Goal: Transaction & Acquisition: Purchase product/service

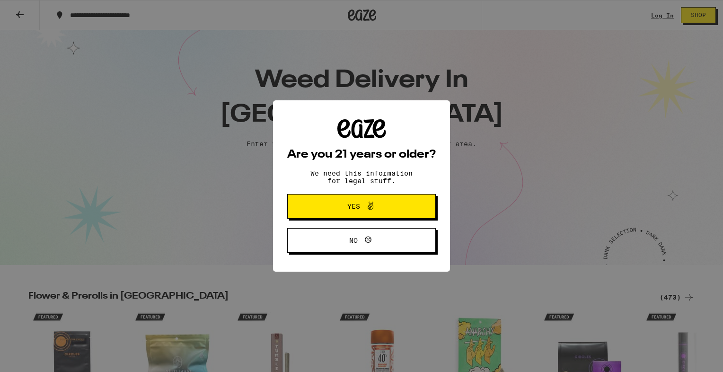
click at [349, 204] on span "Yes" at bounding box center [353, 206] width 13 height 7
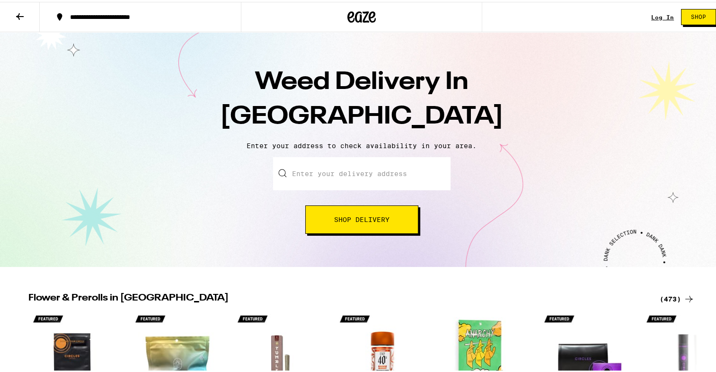
click at [311, 169] on input "Enter your delivery address" at bounding box center [361, 171] width 177 height 33
click at [310, 171] on input "Enter your delivery address" at bounding box center [361, 171] width 177 height 33
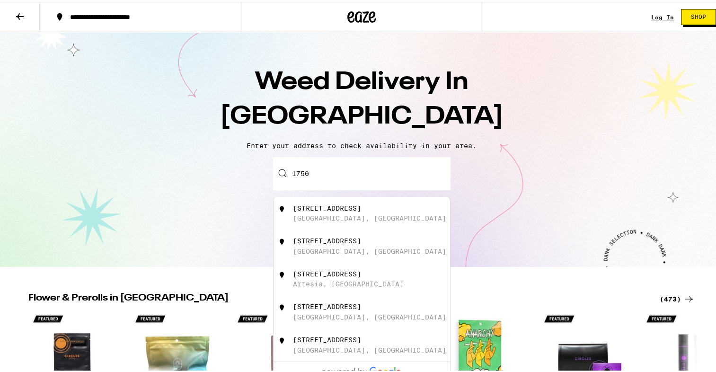
click at [318, 215] on div "[GEOGRAPHIC_DATA], [GEOGRAPHIC_DATA]" at bounding box center [369, 217] width 153 height 8
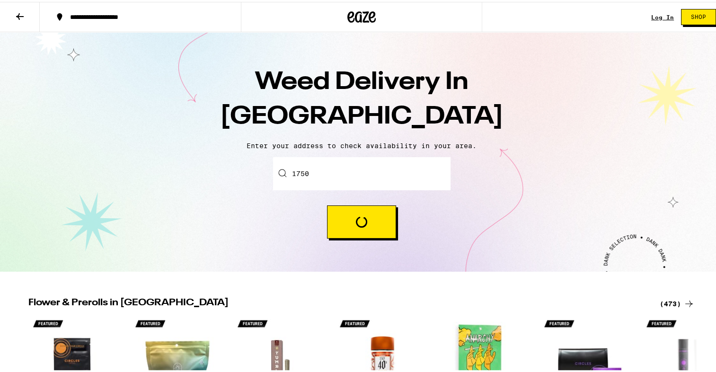
type input "[STREET_ADDRESS]"
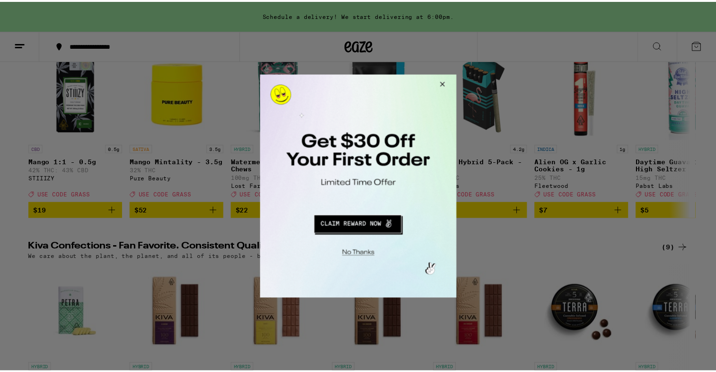
scroll to position [151, 0]
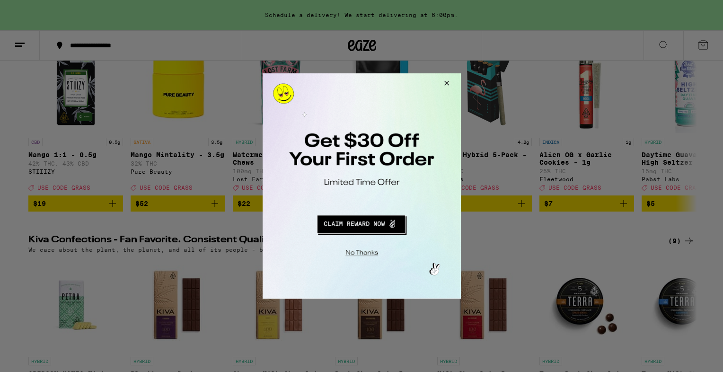
click at [445, 82] on button "Close Modal" at bounding box center [445, 84] width 26 height 23
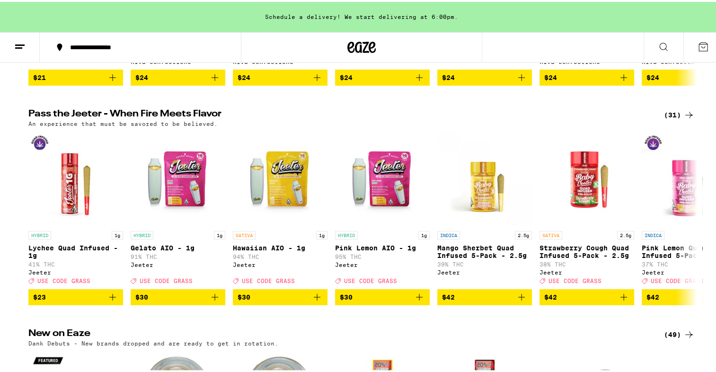
scroll to position [490, 0]
click at [683, 222] on icon at bounding box center [688, 216] width 11 height 11
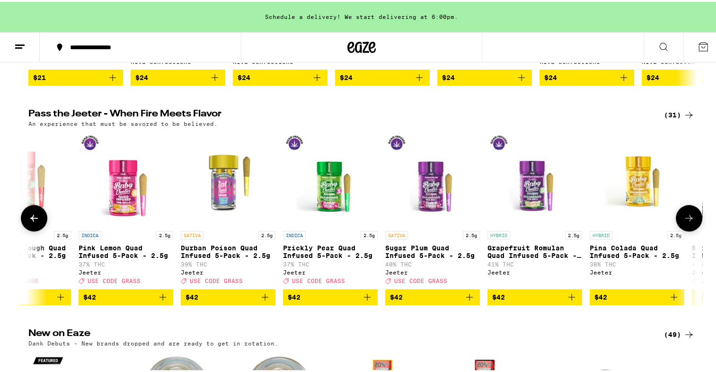
click at [683, 222] on icon at bounding box center [688, 216] width 11 height 11
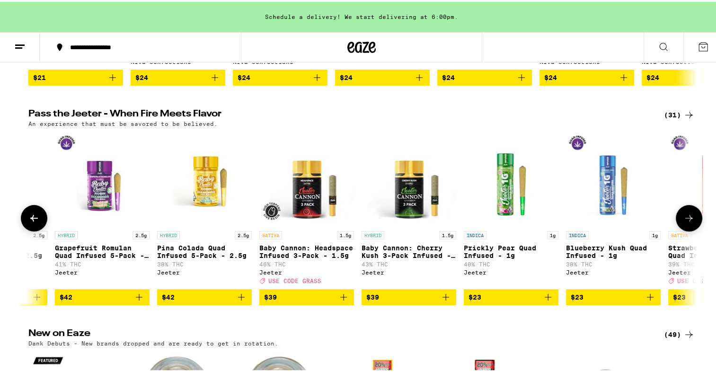
scroll to position [0, 1126]
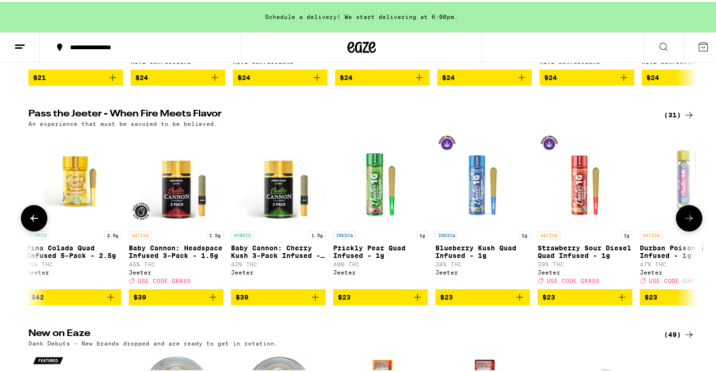
click at [683, 222] on icon at bounding box center [688, 216] width 11 height 11
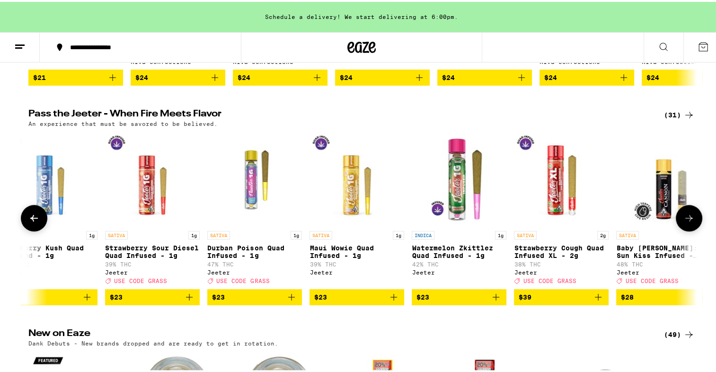
scroll to position [0, 1690]
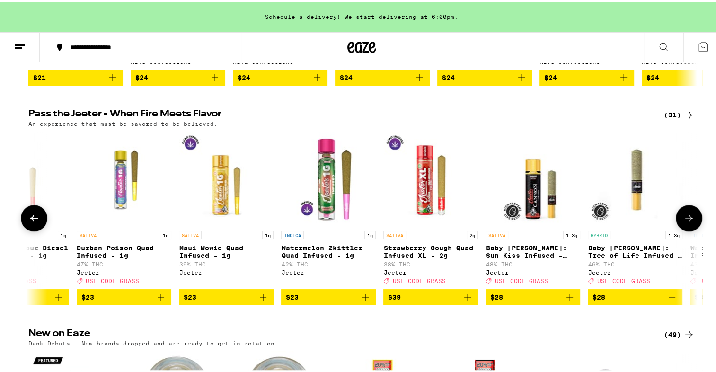
click at [683, 222] on icon at bounding box center [688, 216] width 11 height 11
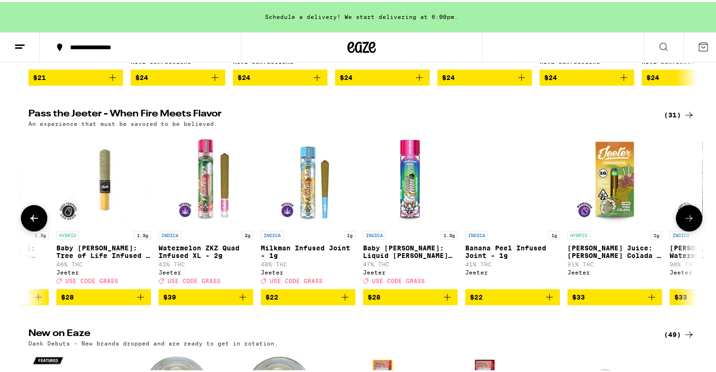
scroll to position [0, 2253]
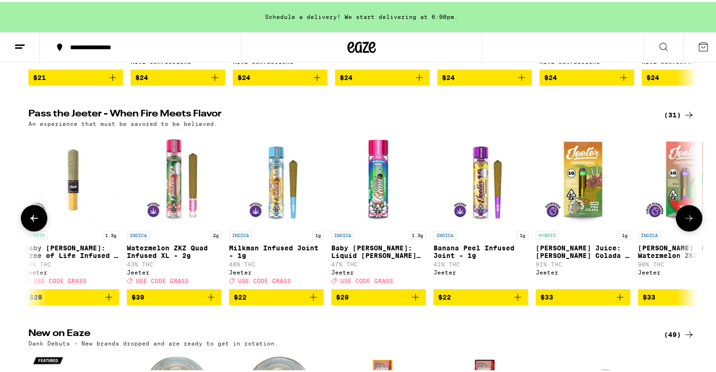
click at [683, 222] on icon at bounding box center [688, 216] width 11 height 11
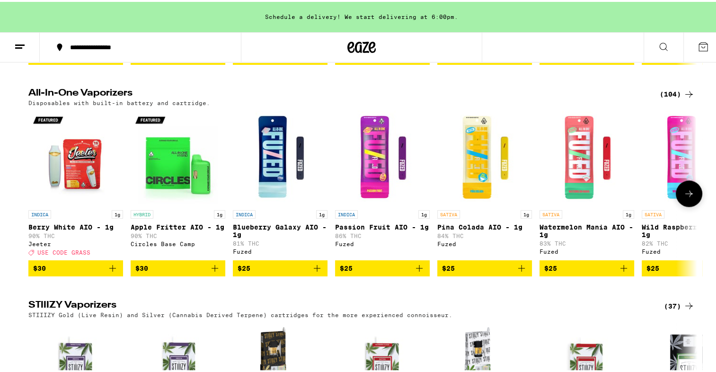
scroll to position [1582, 0]
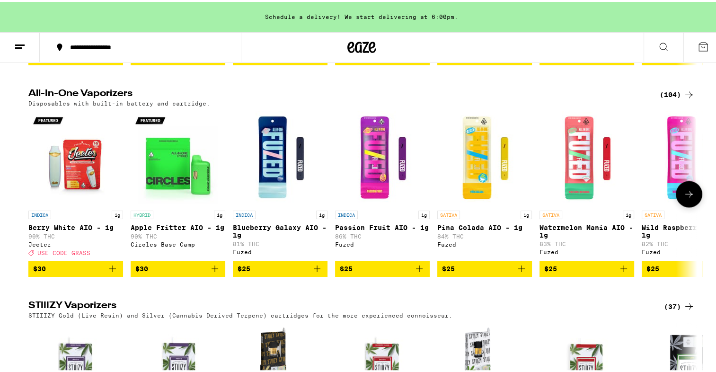
click at [685, 198] on icon at bounding box center [688, 191] width 11 height 11
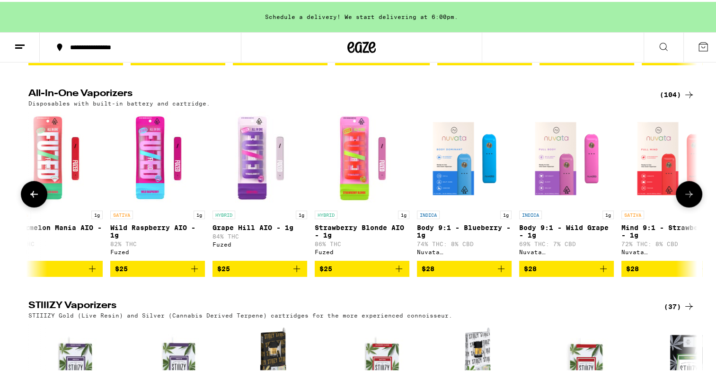
scroll to position [0, 563]
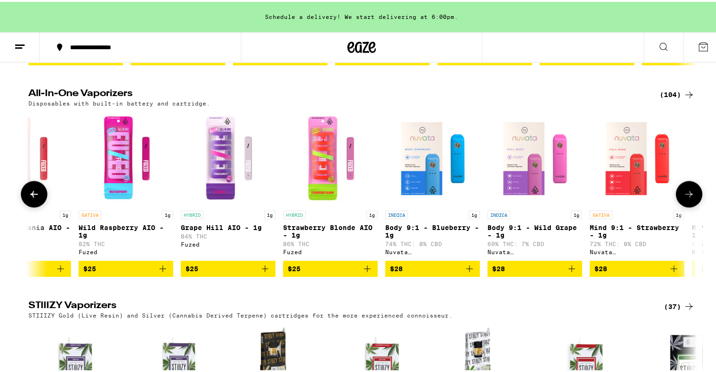
click at [686, 195] on icon at bounding box center [689, 192] width 8 height 7
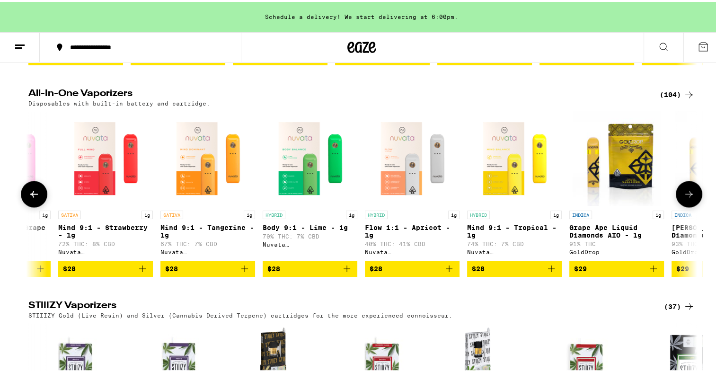
scroll to position [0, 1126]
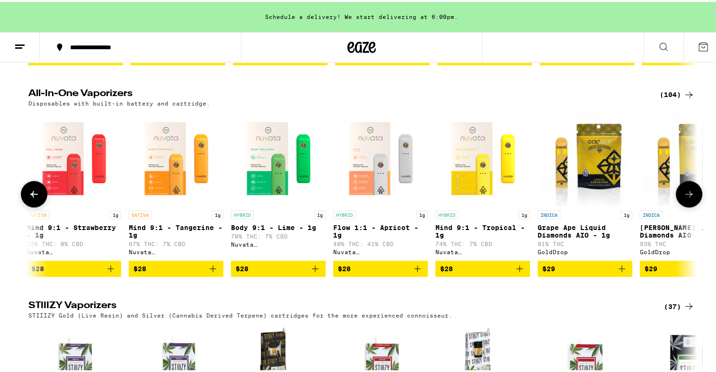
click at [686, 195] on icon at bounding box center [689, 192] width 8 height 7
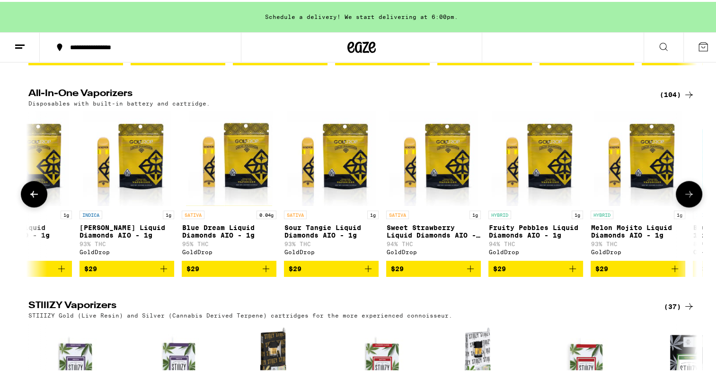
scroll to position [0, 1690]
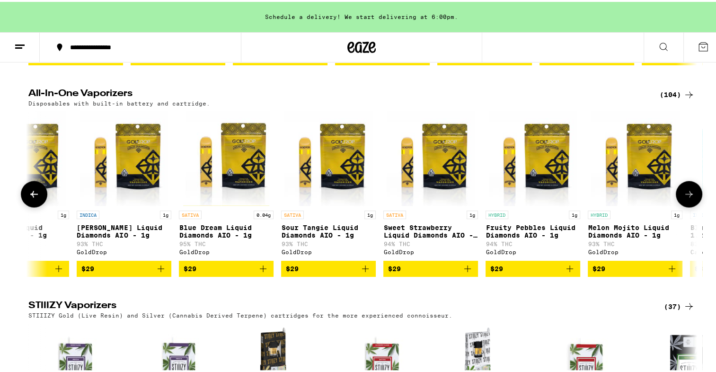
click at [686, 195] on icon at bounding box center [689, 192] width 8 height 7
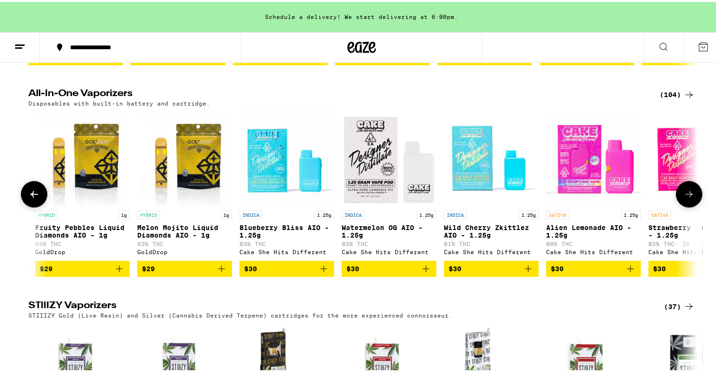
scroll to position [0, 2253]
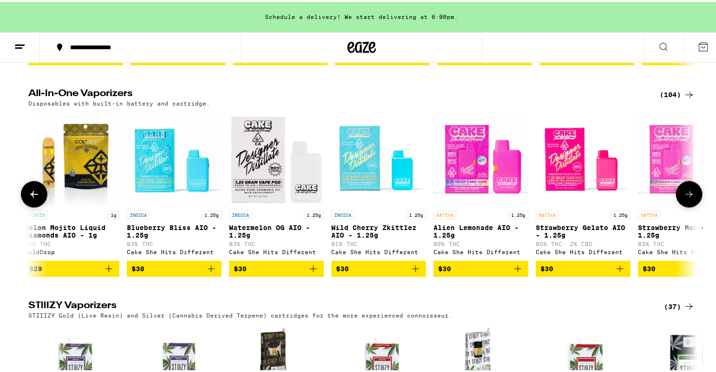
click at [686, 195] on icon at bounding box center [689, 192] width 8 height 7
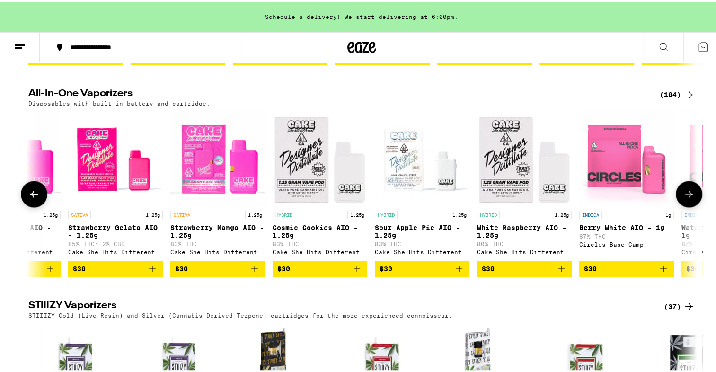
scroll to position [0, 2816]
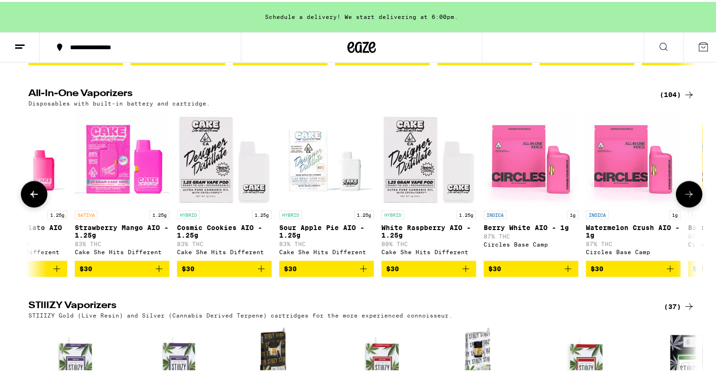
click at [686, 198] on icon at bounding box center [688, 191] width 11 height 11
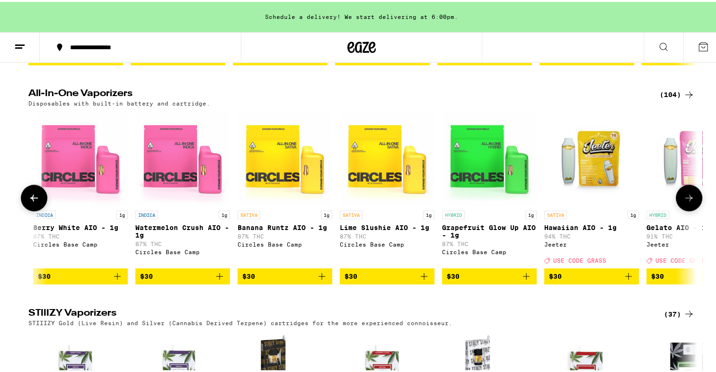
scroll to position [0, 3379]
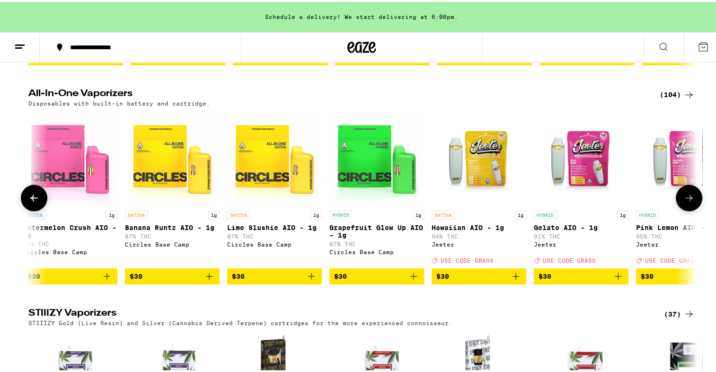
click at [686, 202] on icon at bounding box center [688, 195] width 11 height 11
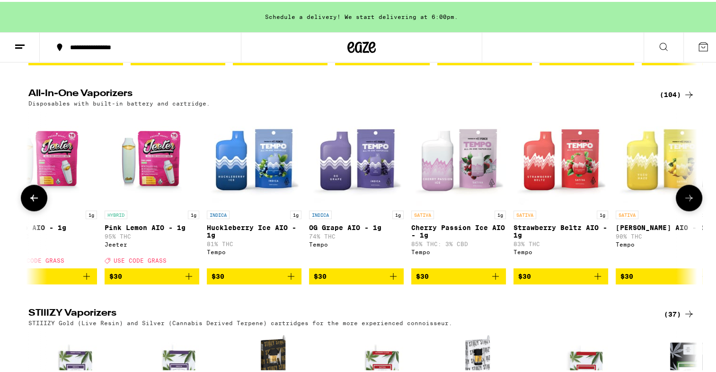
scroll to position [0, 3943]
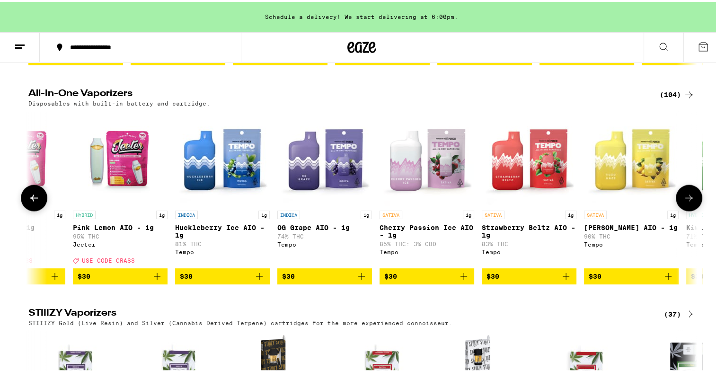
click at [685, 202] on icon at bounding box center [688, 195] width 11 height 11
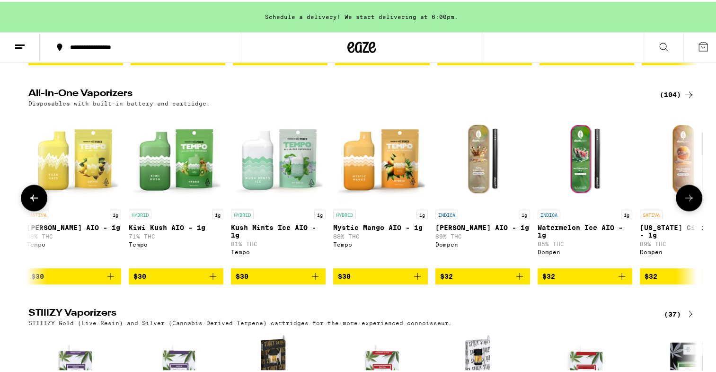
scroll to position [0, 4506]
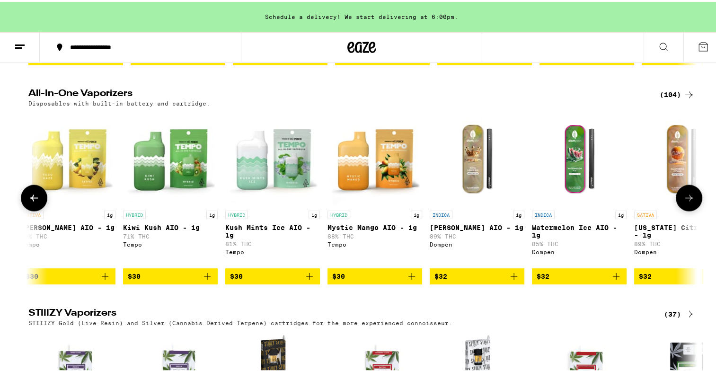
click at [685, 202] on icon at bounding box center [688, 195] width 11 height 11
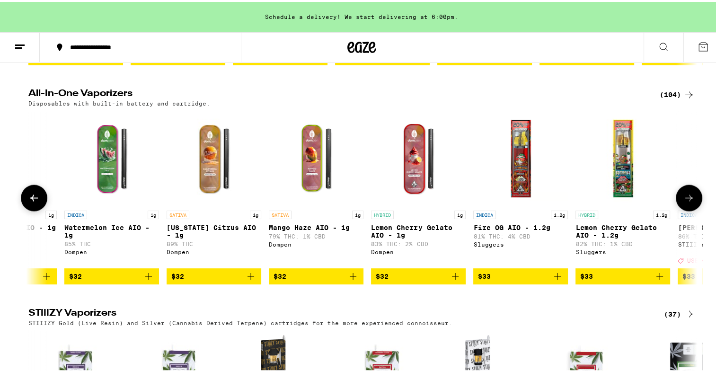
scroll to position [0, 5069]
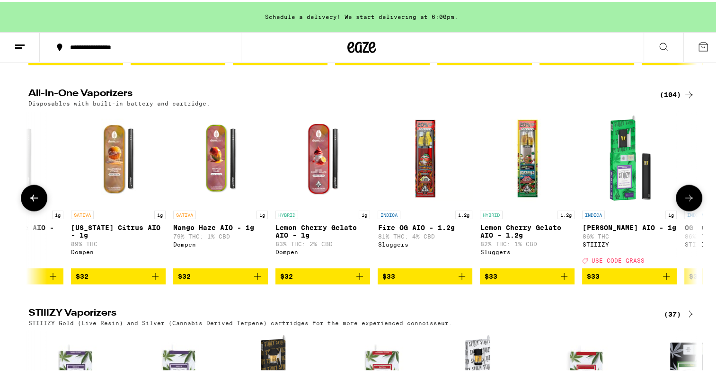
click at [685, 202] on icon at bounding box center [688, 195] width 11 height 11
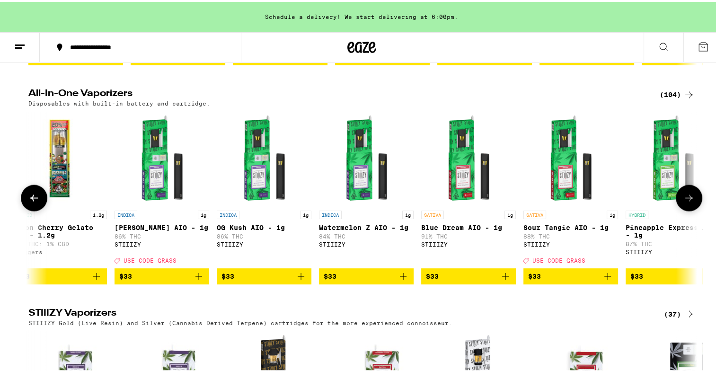
scroll to position [0, 5632]
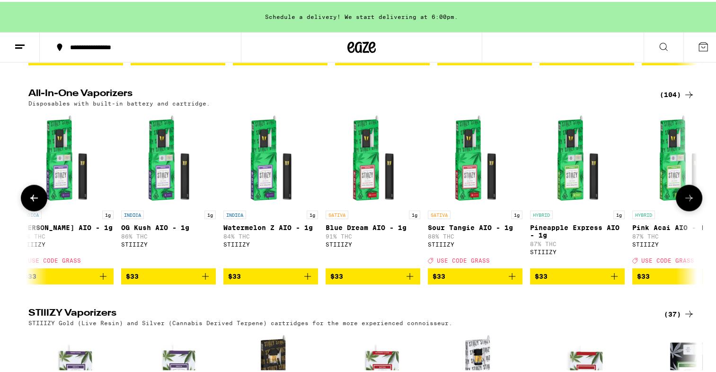
click at [685, 202] on icon at bounding box center [688, 195] width 11 height 11
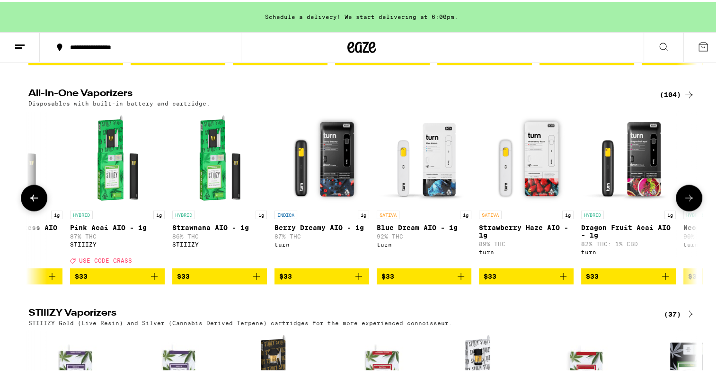
scroll to position [0, 6196]
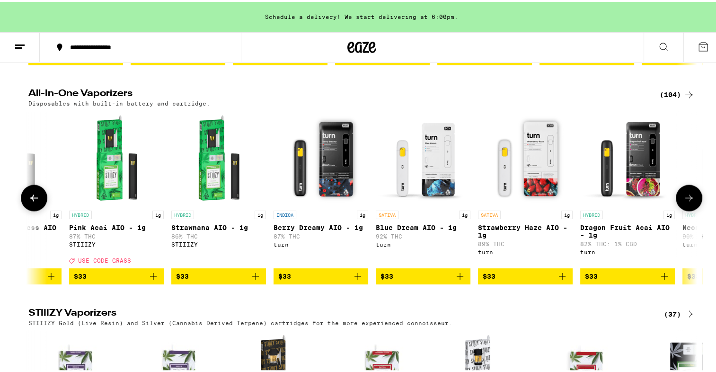
click at [685, 202] on icon at bounding box center [688, 195] width 11 height 11
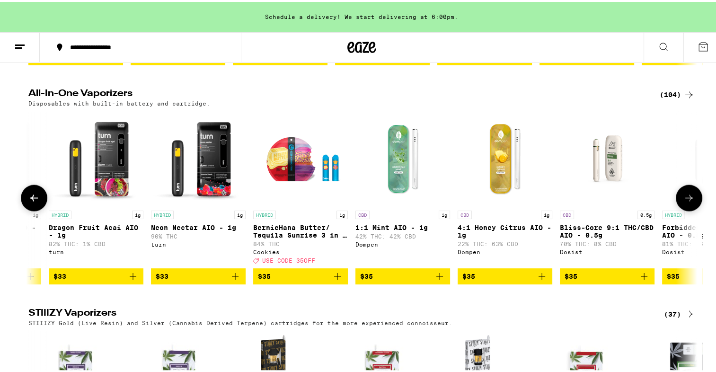
scroll to position [0, 6759]
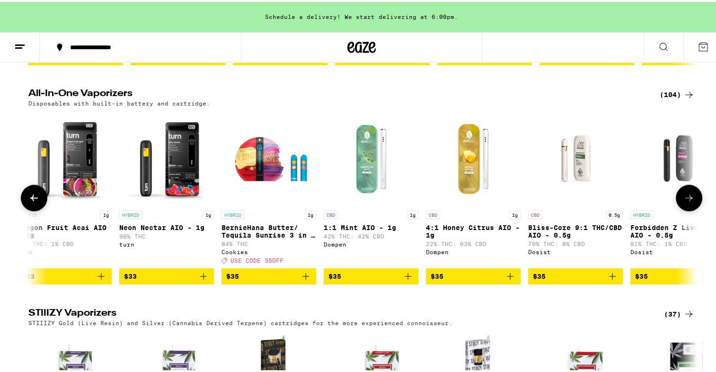
click at [684, 202] on icon at bounding box center [688, 195] width 11 height 11
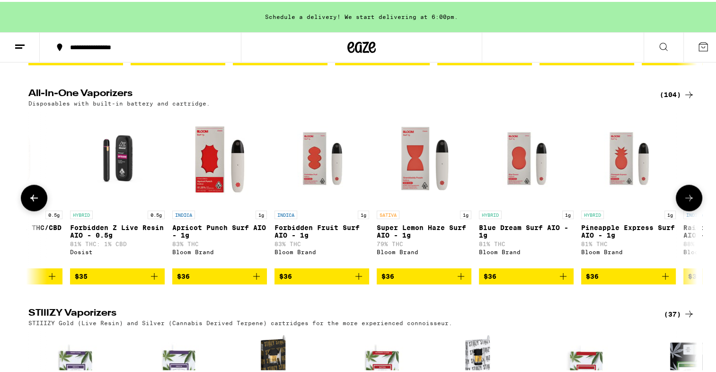
scroll to position [0, 7322]
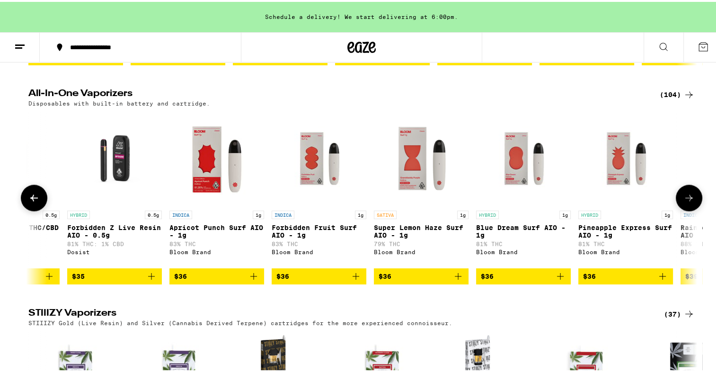
click at [684, 202] on icon at bounding box center [688, 195] width 11 height 11
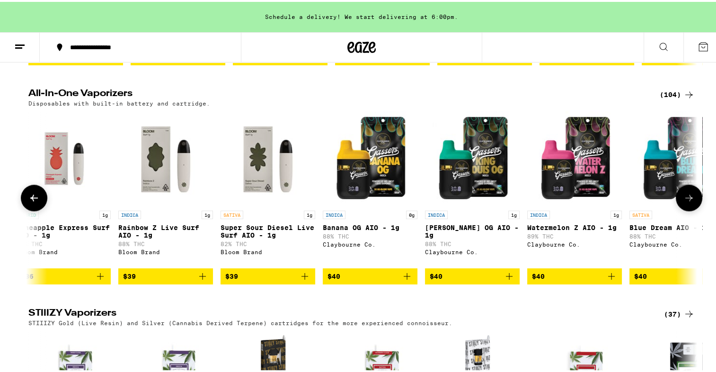
scroll to position [0, 7885]
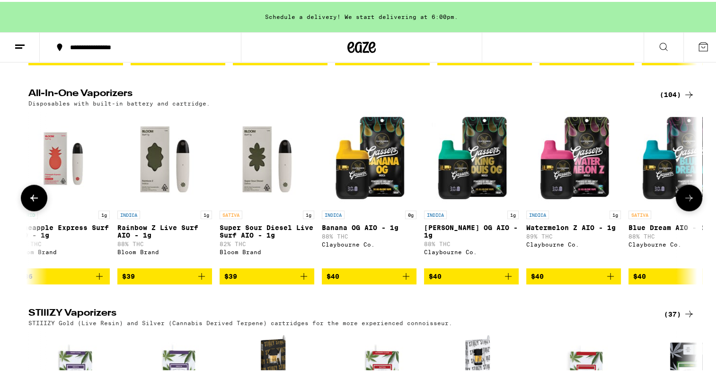
click at [684, 202] on icon at bounding box center [688, 195] width 11 height 11
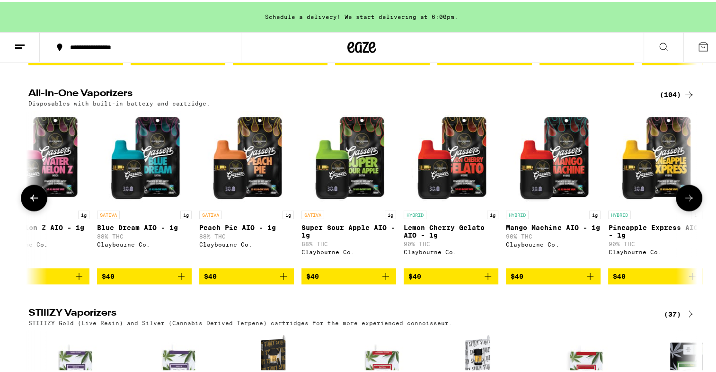
scroll to position [0, 8449]
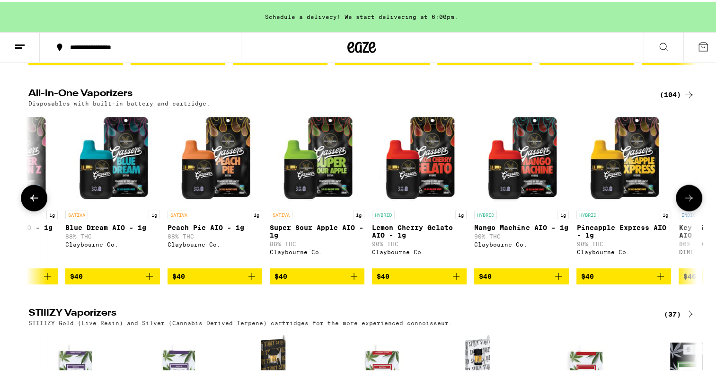
click at [684, 202] on icon at bounding box center [688, 195] width 11 height 11
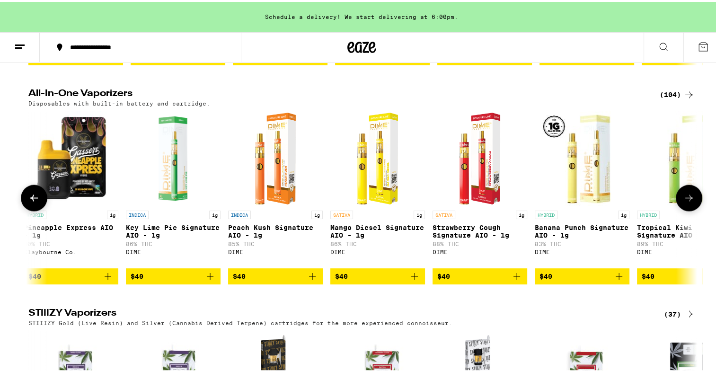
scroll to position [0, 9012]
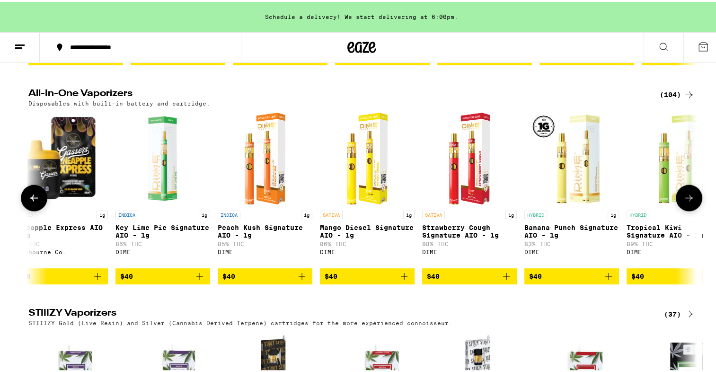
click at [684, 202] on icon at bounding box center [688, 195] width 11 height 11
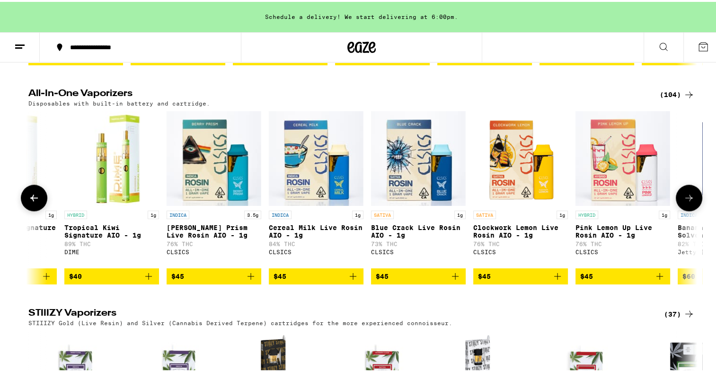
scroll to position [0, 9575]
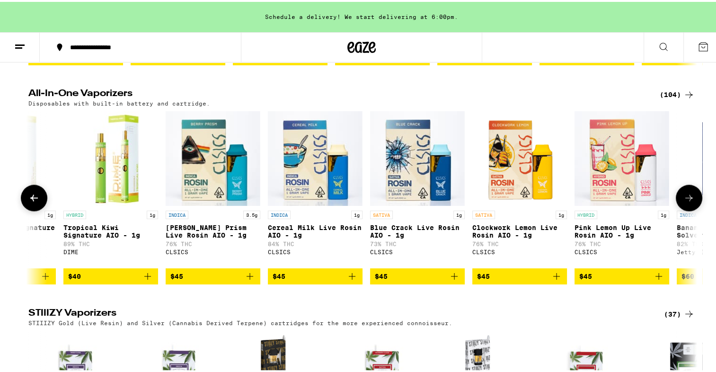
click at [683, 202] on icon at bounding box center [688, 195] width 11 height 11
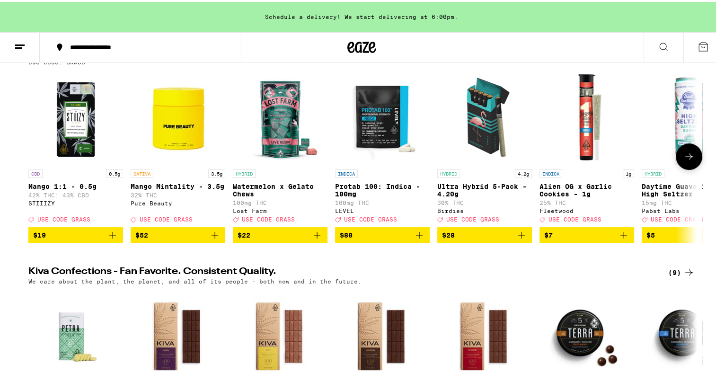
scroll to position [121, 0]
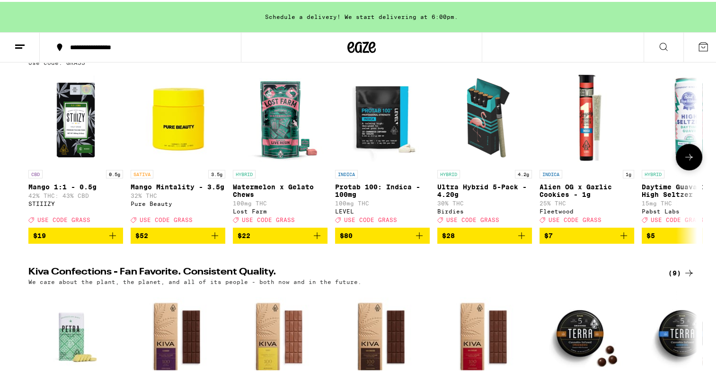
click at [691, 161] on icon at bounding box center [688, 155] width 11 height 11
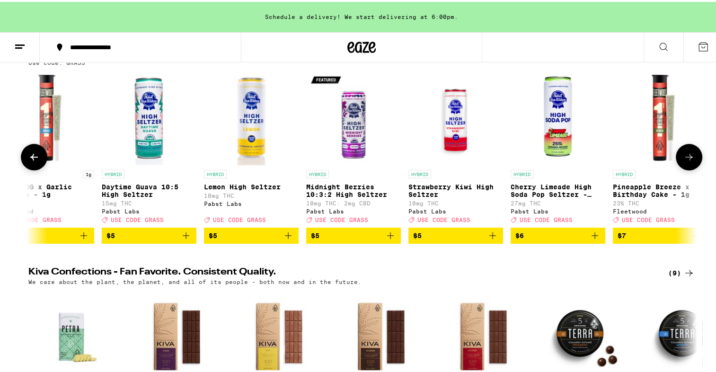
scroll to position [0, 563]
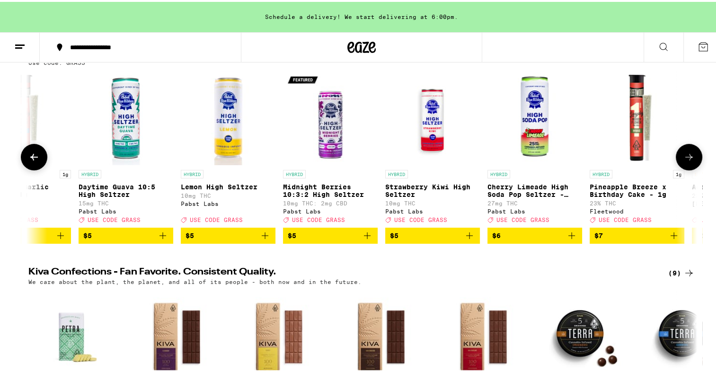
click at [691, 161] on icon at bounding box center [688, 155] width 11 height 11
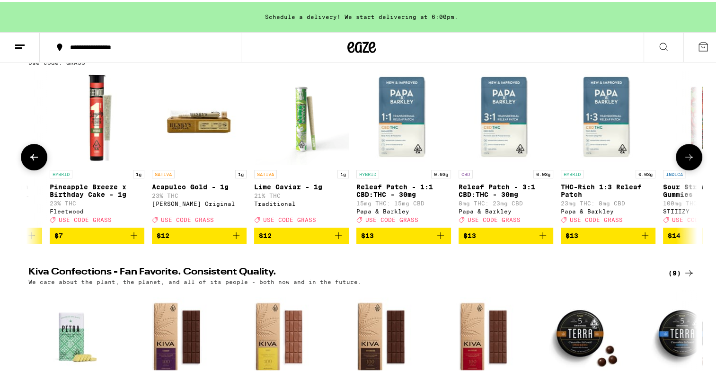
scroll to position [0, 1126]
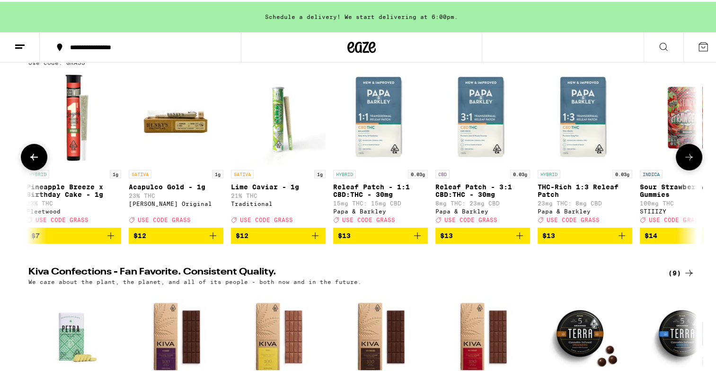
click at [691, 161] on icon at bounding box center [688, 155] width 11 height 11
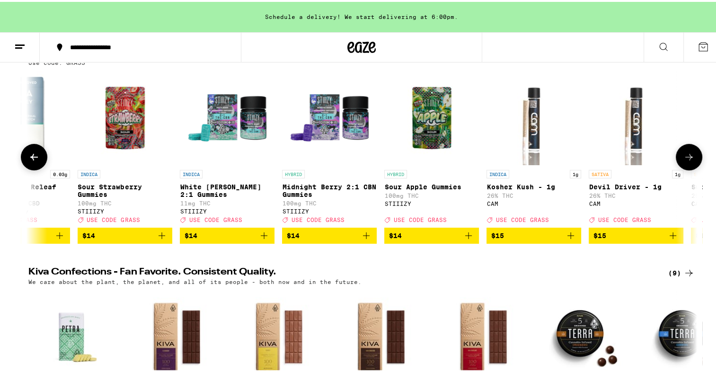
scroll to position [0, 1690]
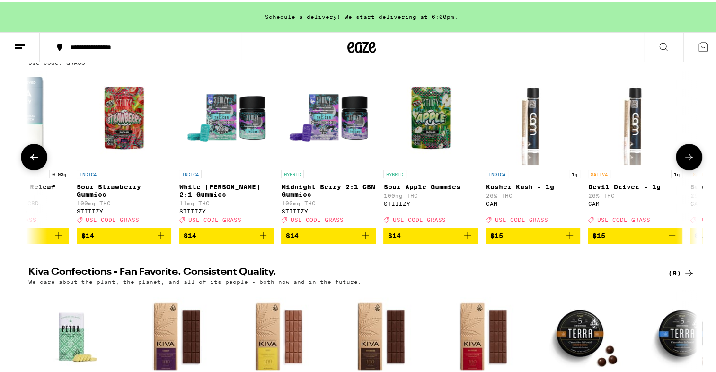
click at [691, 161] on icon at bounding box center [688, 155] width 11 height 11
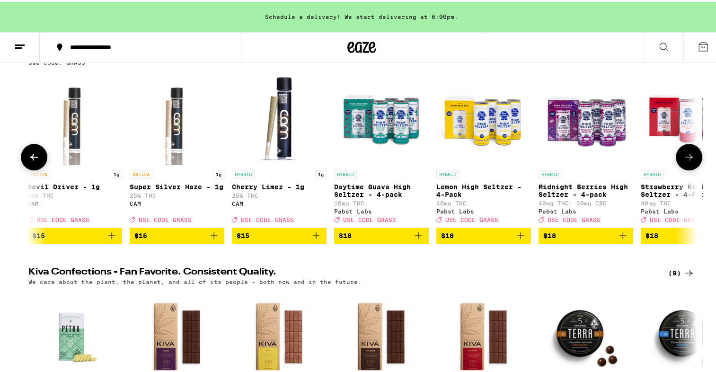
scroll to position [0, 2253]
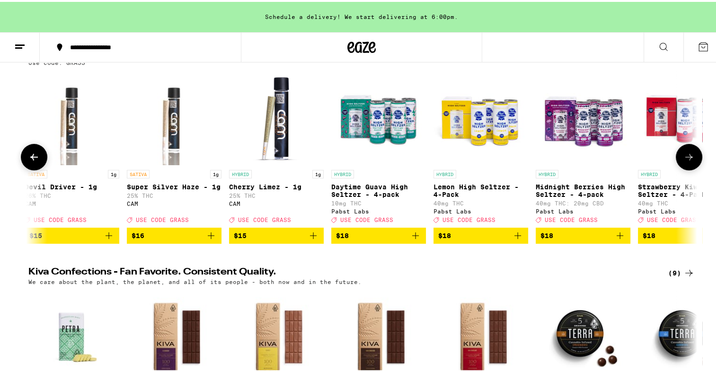
click at [691, 161] on icon at bounding box center [688, 155] width 11 height 11
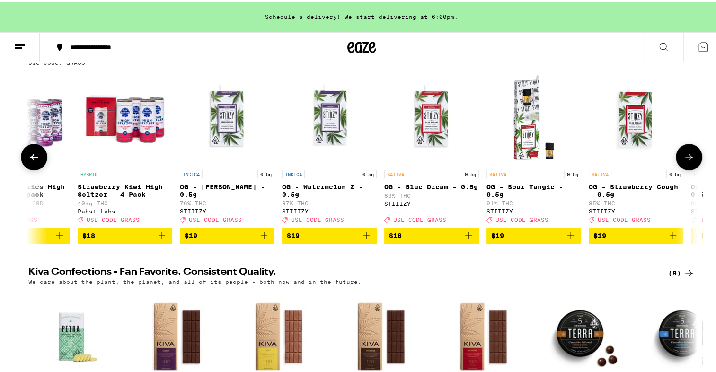
scroll to position [0, 2816]
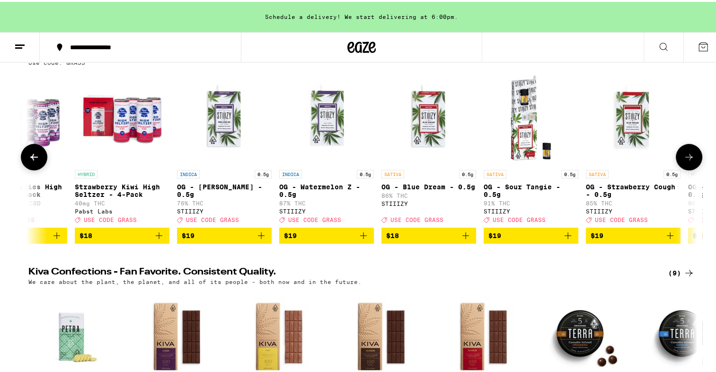
click at [691, 161] on icon at bounding box center [688, 155] width 11 height 11
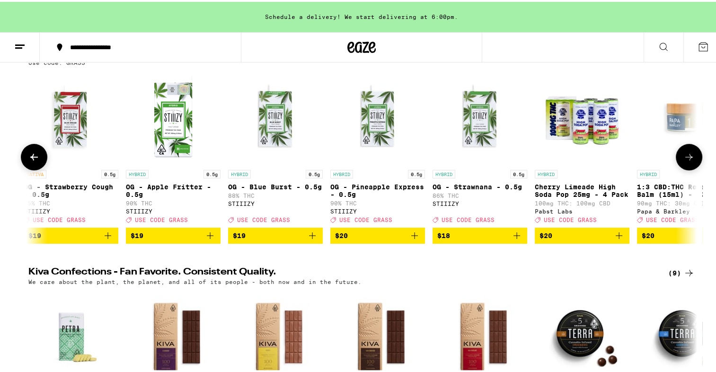
scroll to position [0, 3379]
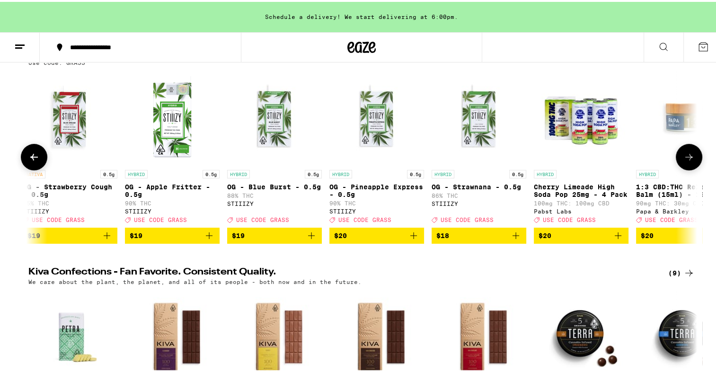
click at [691, 161] on icon at bounding box center [688, 155] width 11 height 11
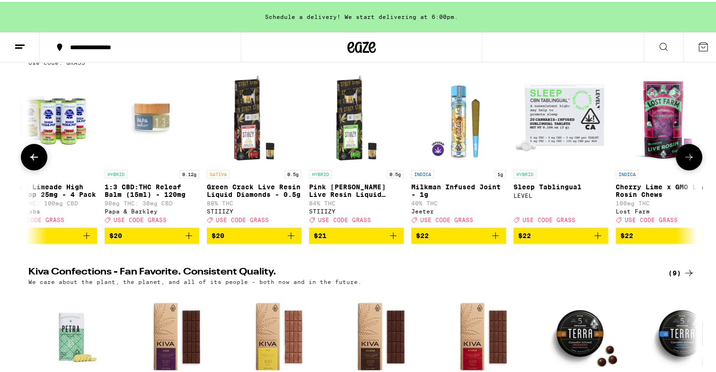
scroll to position [0, 3943]
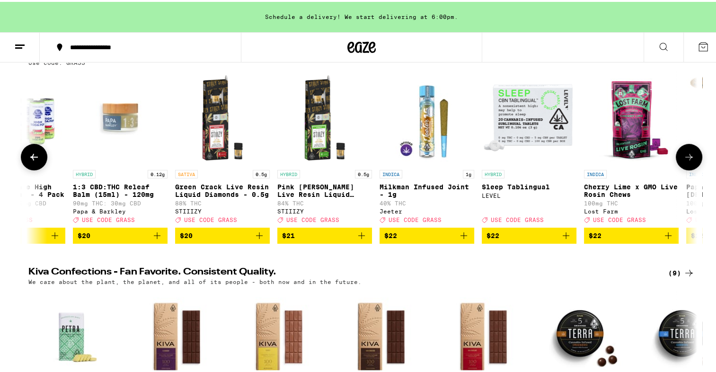
click at [691, 161] on icon at bounding box center [688, 155] width 11 height 11
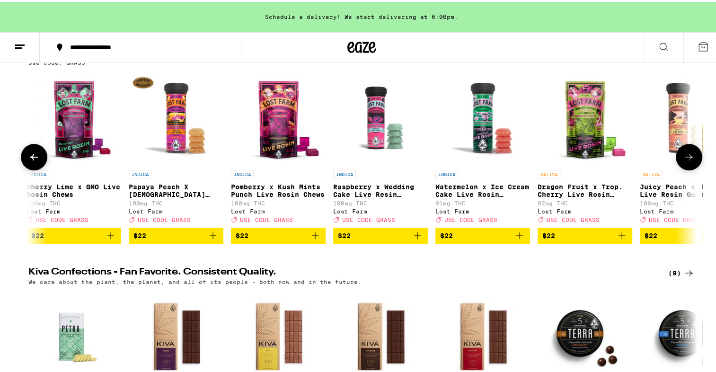
scroll to position [0, 4506]
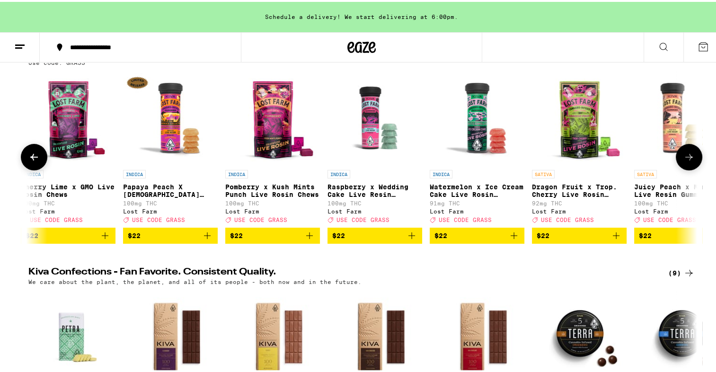
click at [691, 161] on icon at bounding box center [688, 155] width 11 height 11
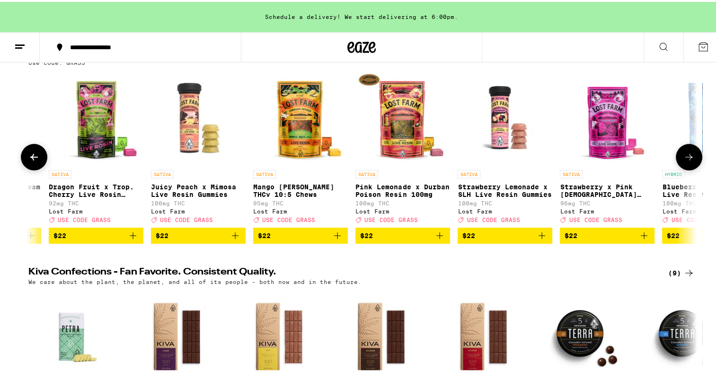
scroll to position [0, 5069]
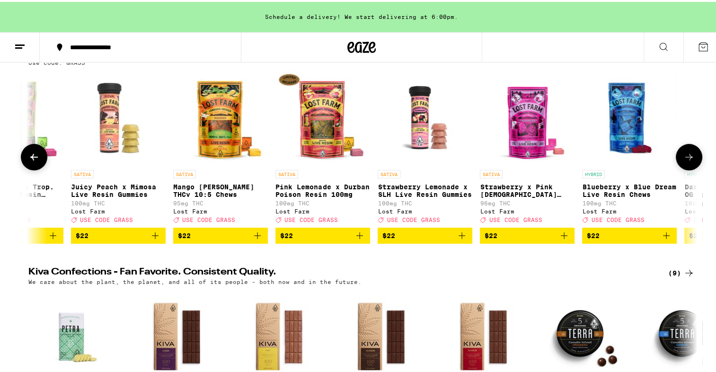
click at [691, 161] on icon at bounding box center [688, 155] width 11 height 11
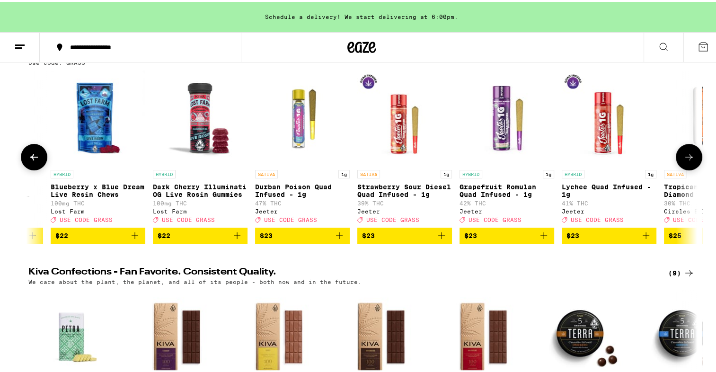
scroll to position [0, 5632]
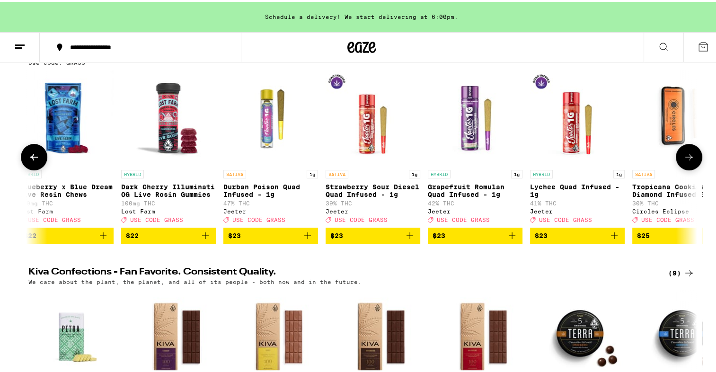
click at [691, 161] on icon at bounding box center [688, 155] width 11 height 11
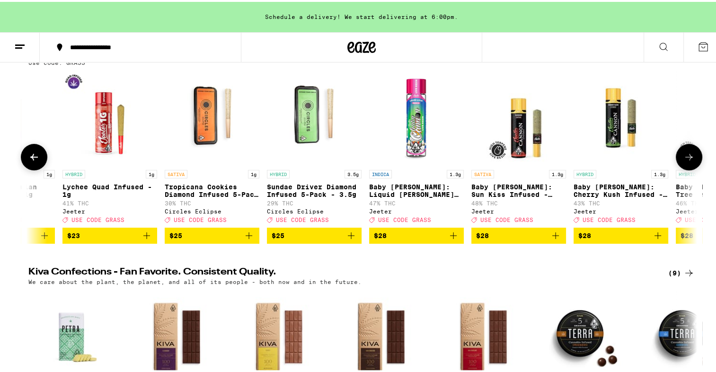
scroll to position [0, 6196]
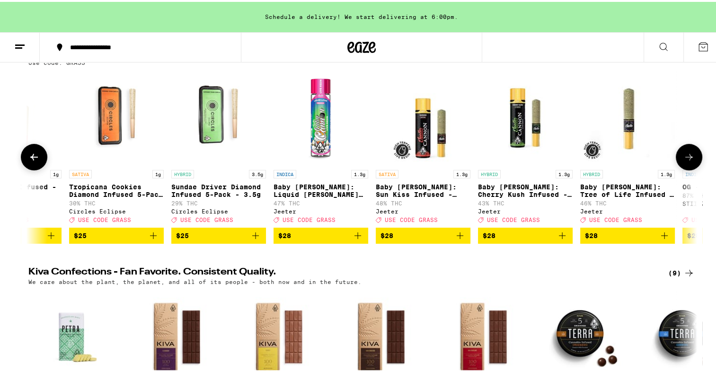
drag, startPoint x: 590, startPoint y: 194, endPoint x: 687, endPoint y: 156, distance: 104.6
click at [687, 156] on icon at bounding box center [688, 155] width 11 height 11
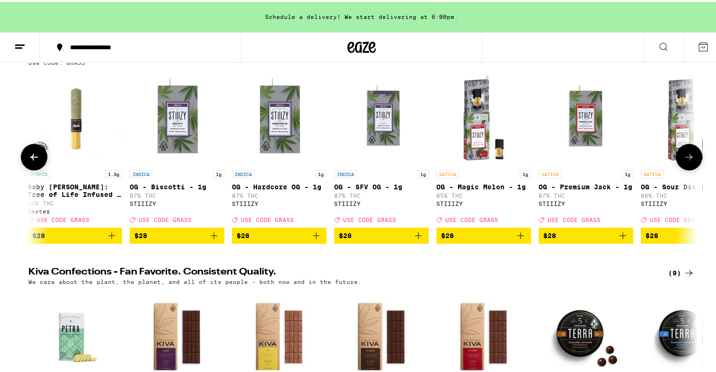
scroll to position [0, 6759]
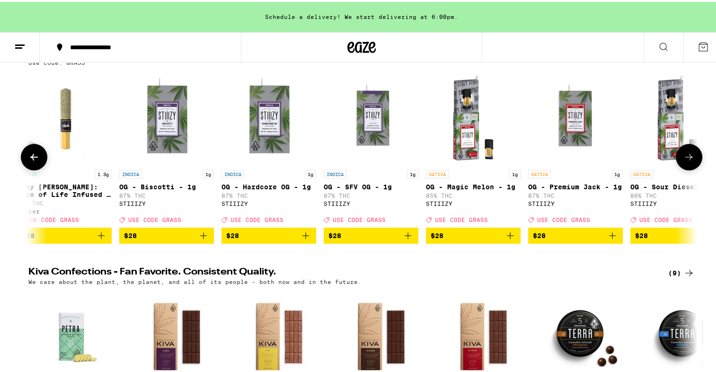
click at [686, 159] on icon at bounding box center [689, 155] width 8 height 7
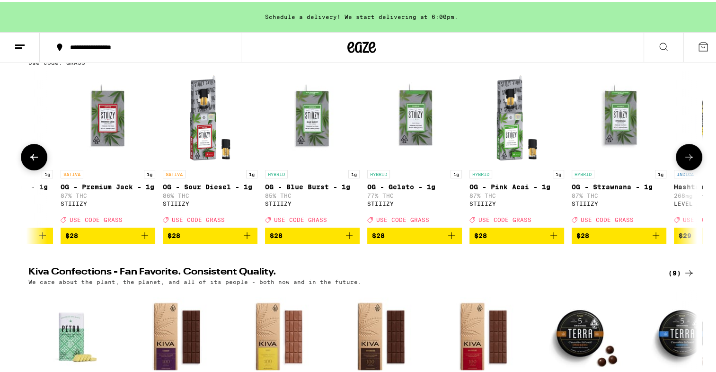
scroll to position [0, 7322]
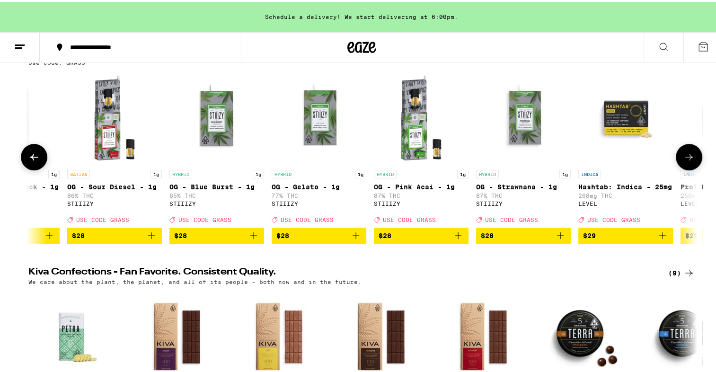
click at [686, 159] on icon at bounding box center [689, 155] width 8 height 7
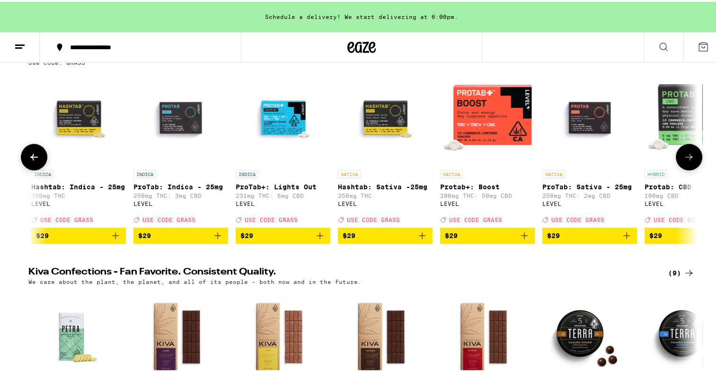
scroll to position [0, 7885]
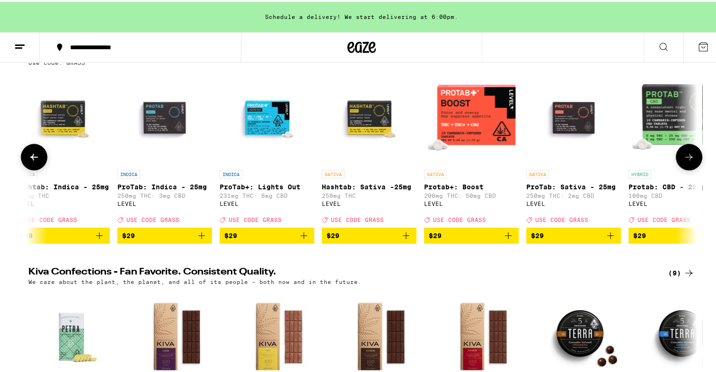
click at [686, 159] on icon at bounding box center [689, 155] width 8 height 7
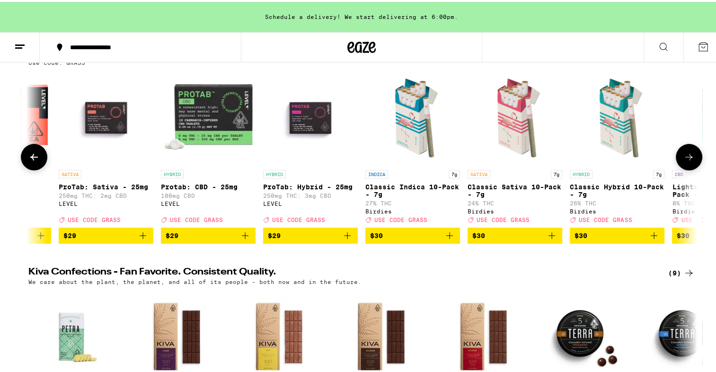
scroll to position [0, 8449]
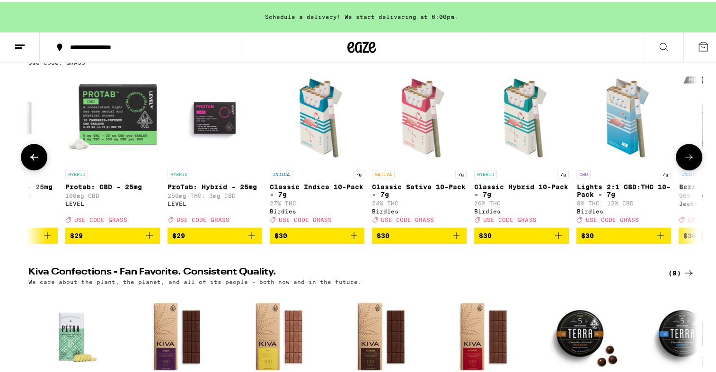
click at [686, 159] on icon at bounding box center [689, 155] width 8 height 7
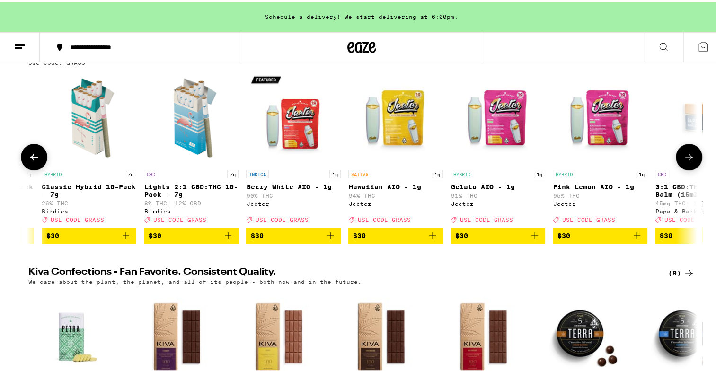
scroll to position [0, 9012]
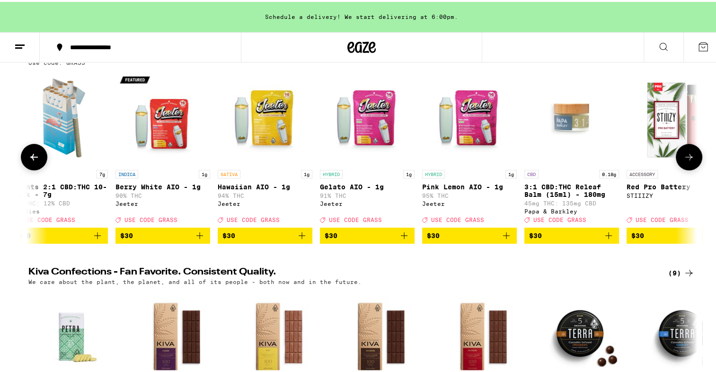
click at [686, 159] on icon at bounding box center [689, 155] width 8 height 7
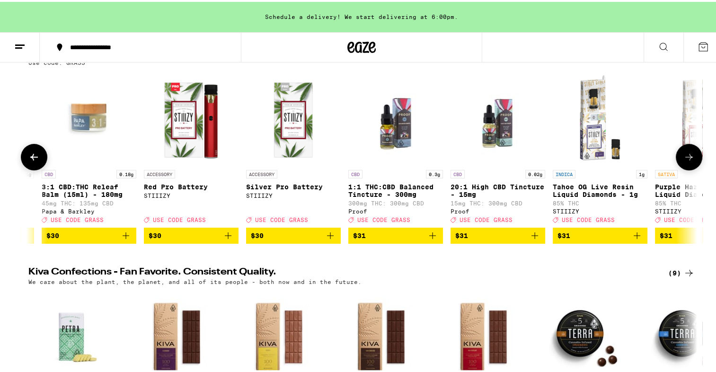
scroll to position [0, 9575]
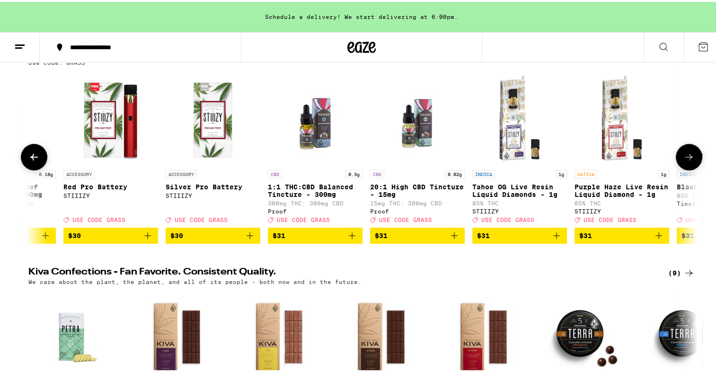
click at [686, 159] on icon at bounding box center [689, 155] width 8 height 7
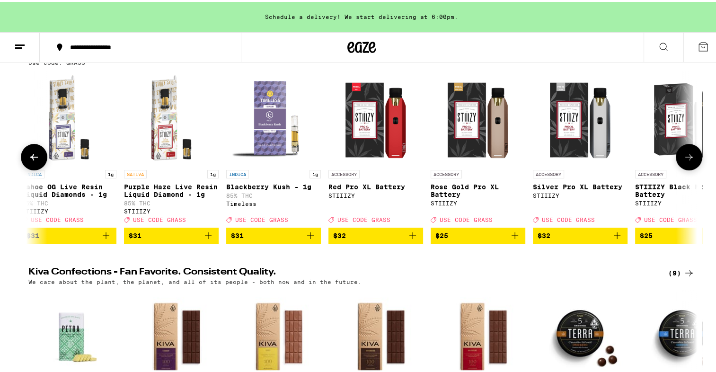
scroll to position [0, 10138]
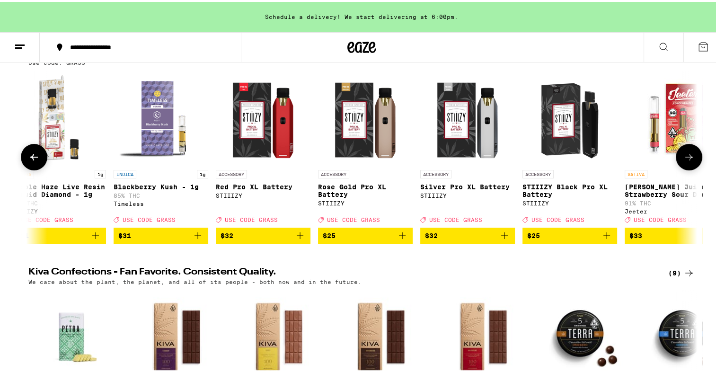
click at [686, 159] on icon at bounding box center [689, 155] width 8 height 7
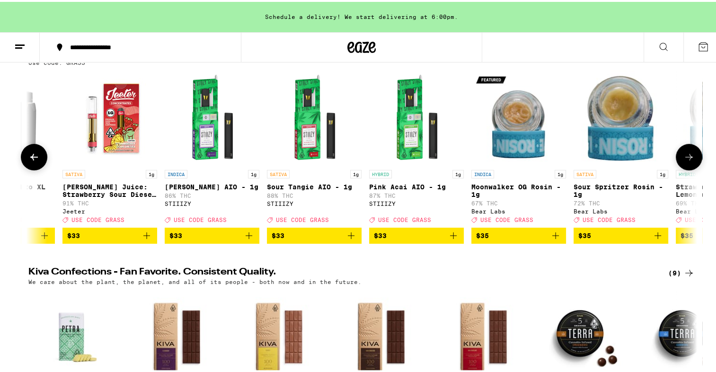
scroll to position [0, 10702]
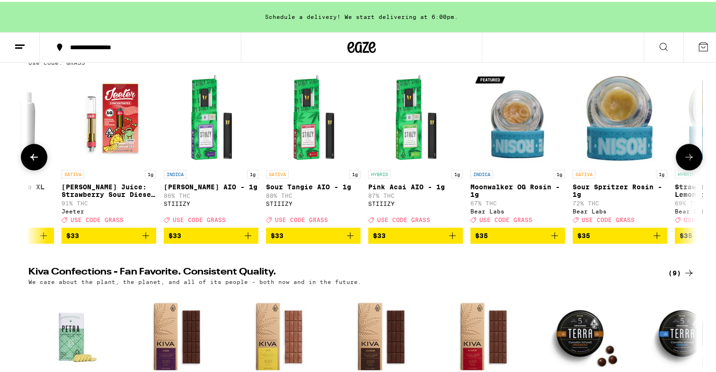
click at [689, 160] on icon at bounding box center [688, 155] width 11 height 11
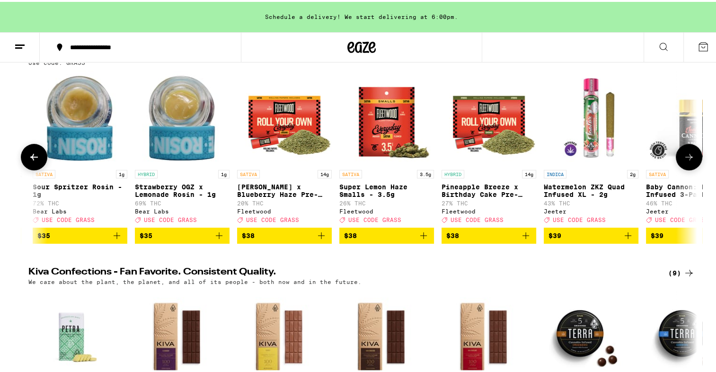
scroll to position [0, 11265]
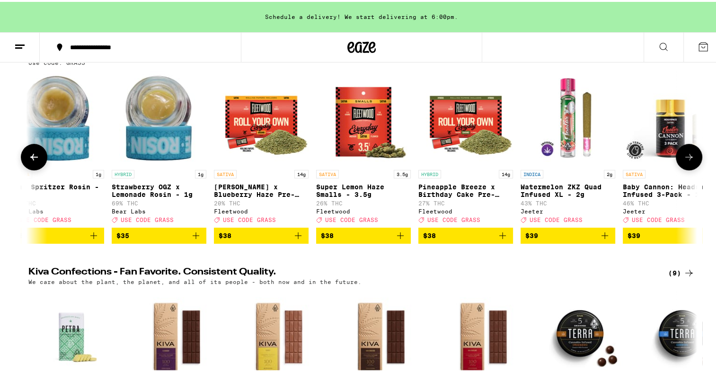
click at [689, 160] on icon at bounding box center [688, 155] width 11 height 11
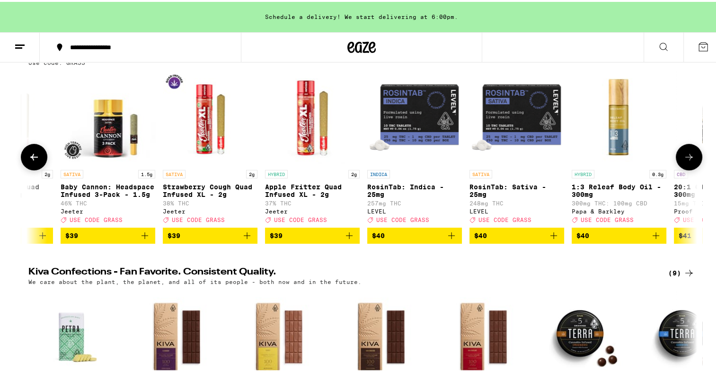
scroll to position [0, 11828]
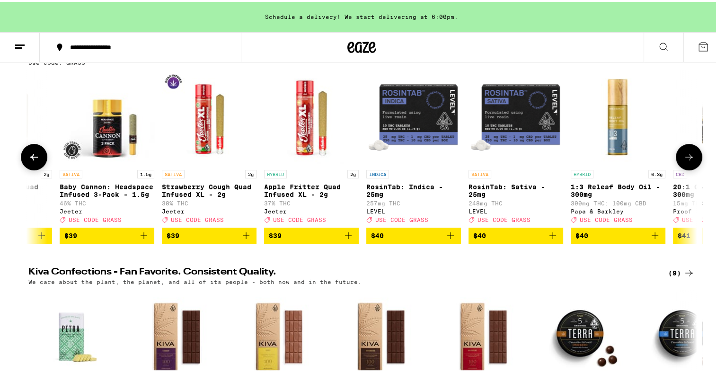
click at [689, 160] on icon at bounding box center [688, 155] width 11 height 11
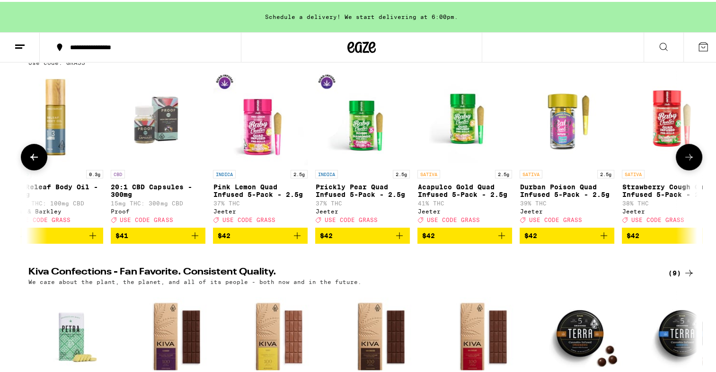
scroll to position [0, 12391]
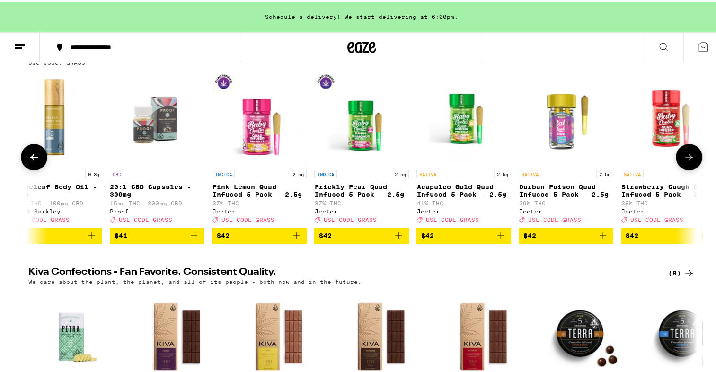
click at [689, 160] on icon at bounding box center [688, 155] width 11 height 11
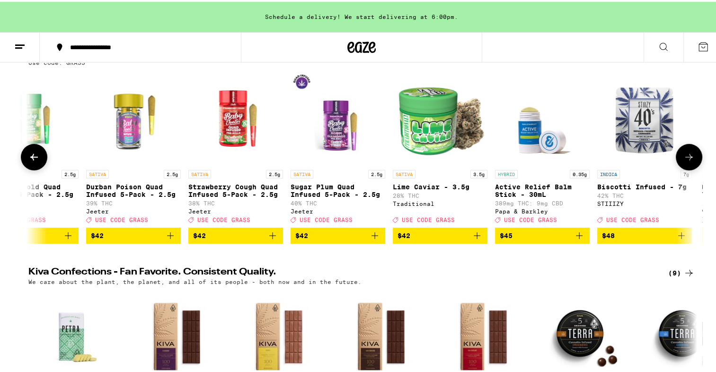
scroll to position [0, 12955]
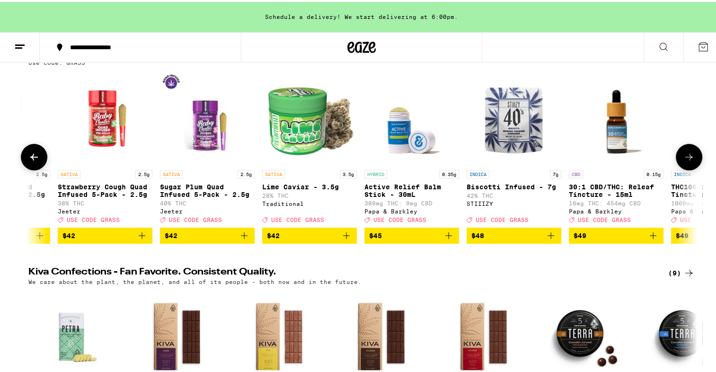
click at [689, 160] on icon at bounding box center [688, 155] width 11 height 11
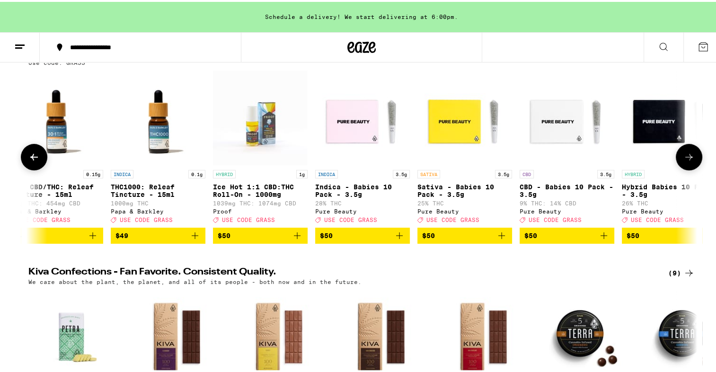
scroll to position [0, 13518]
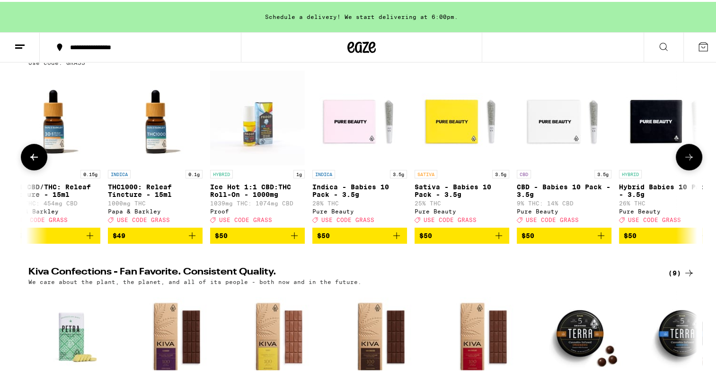
click at [689, 160] on icon at bounding box center [688, 155] width 11 height 11
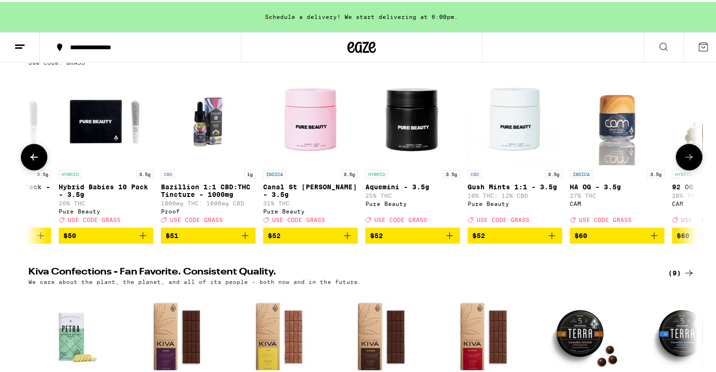
scroll to position [0, 14081]
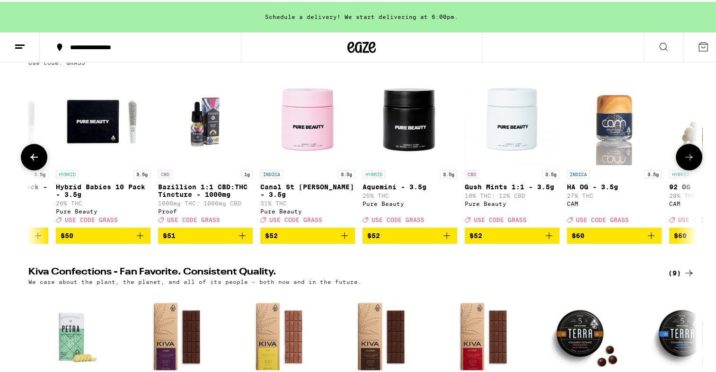
click at [689, 160] on icon at bounding box center [688, 155] width 11 height 11
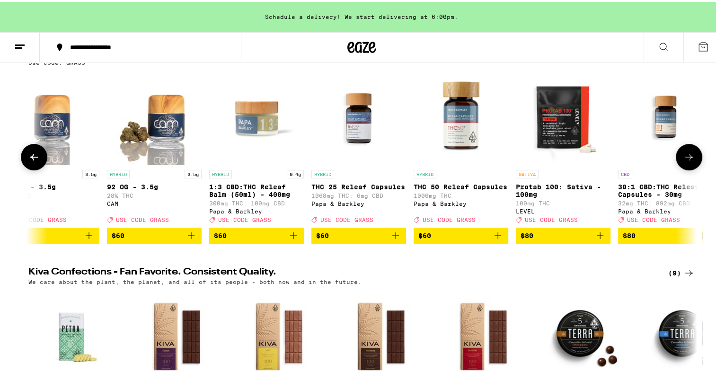
scroll to position [0, 14644]
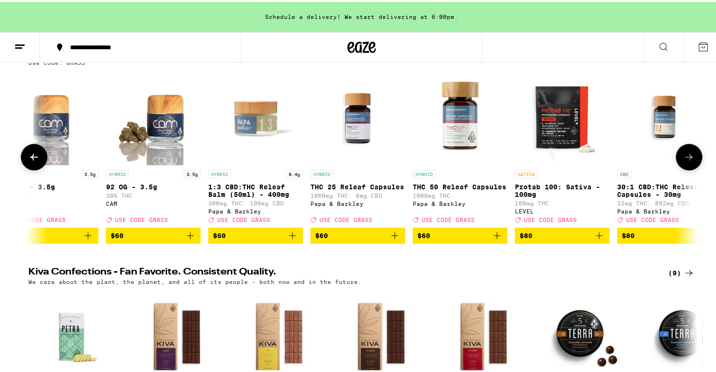
click at [689, 160] on icon at bounding box center [688, 155] width 11 height 11
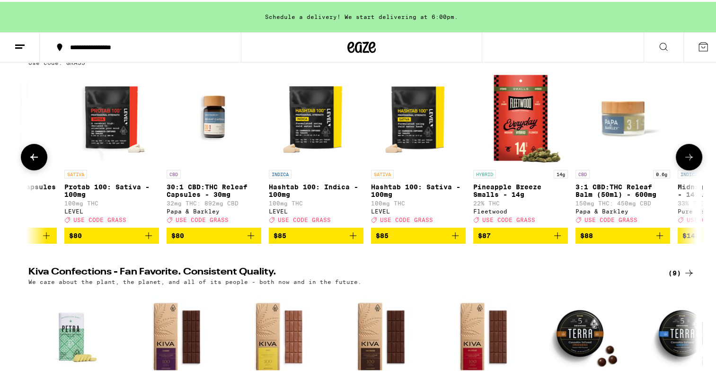
scroll to position [0, 15208]
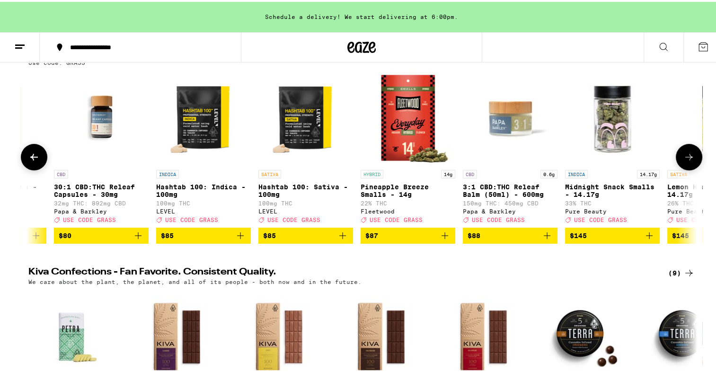
click at [688, 160] on icon at bounding box center [688, 155] width 11 height 11
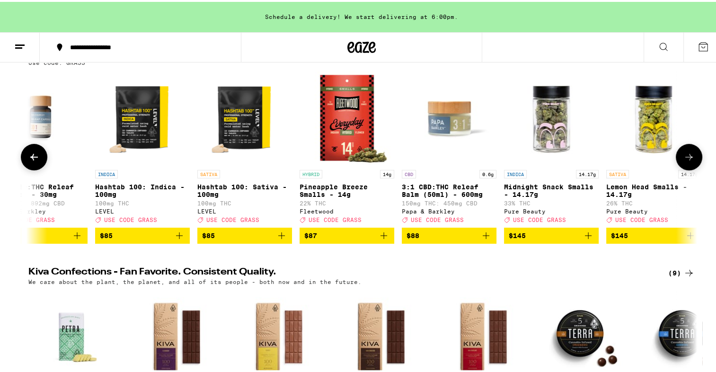
scroll to position [0, 15282]
